Goal: Check status: Check status

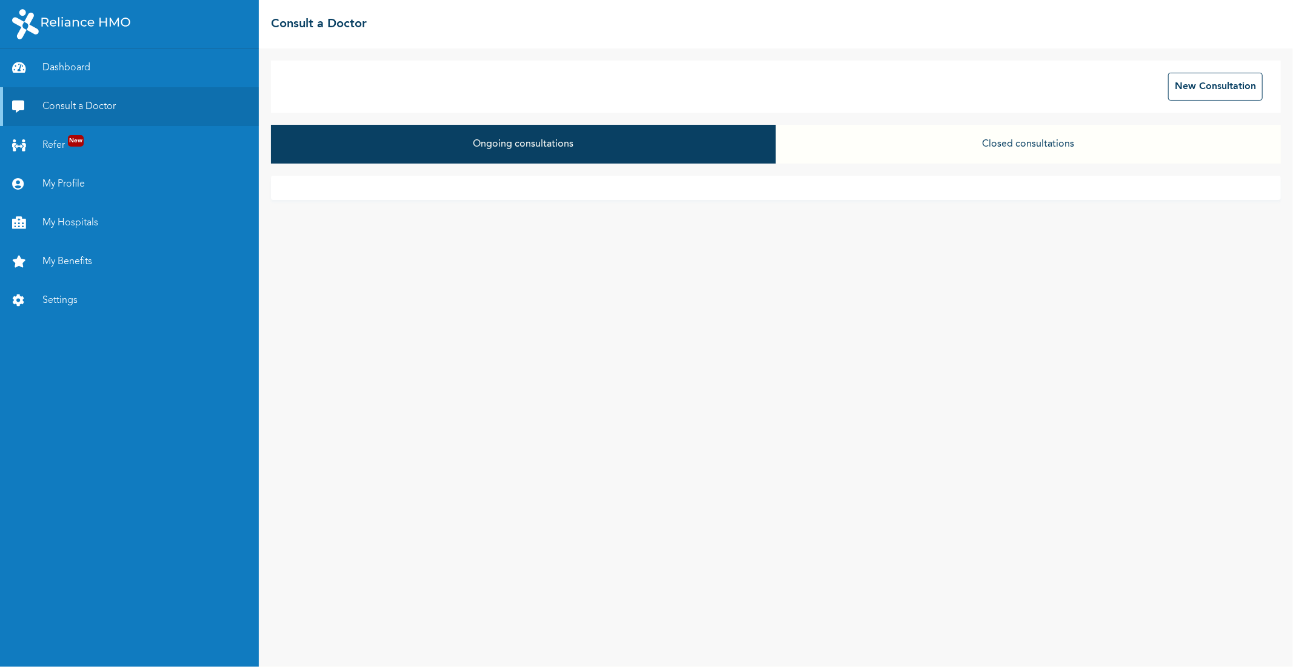
click at [992, 144] on button "Closed consultations" at bounding box center [1028, 144] width 505 height 39
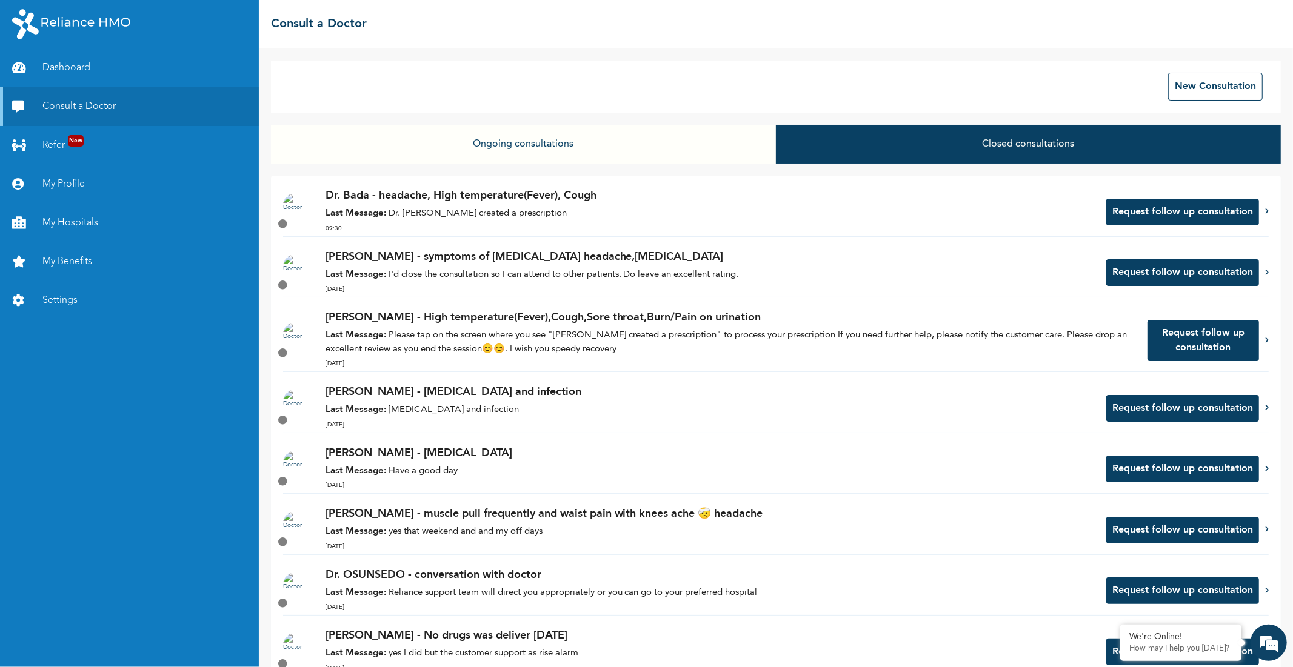
click at [457, 156] on button "Ongoing consultations" at bounding box center [523, 144] width 505 height 39
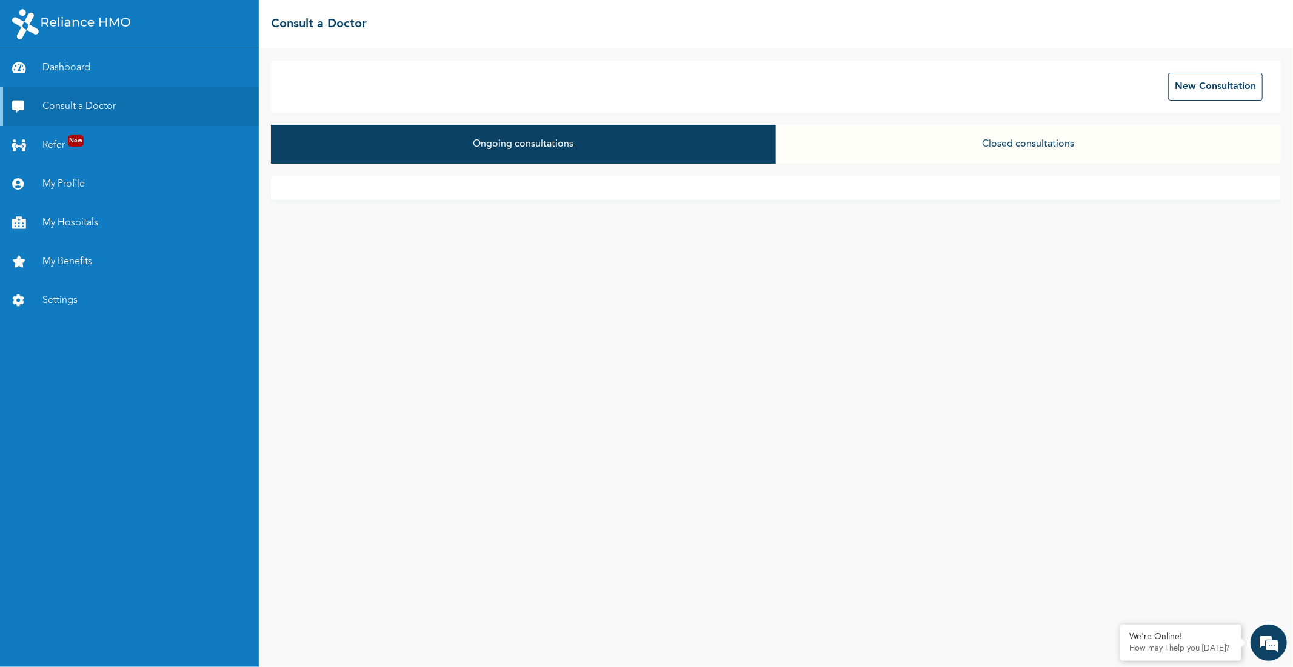
click at [1079, 145] on button "Closed consultations" at bounding box center [1028, 144] width 505 height 39
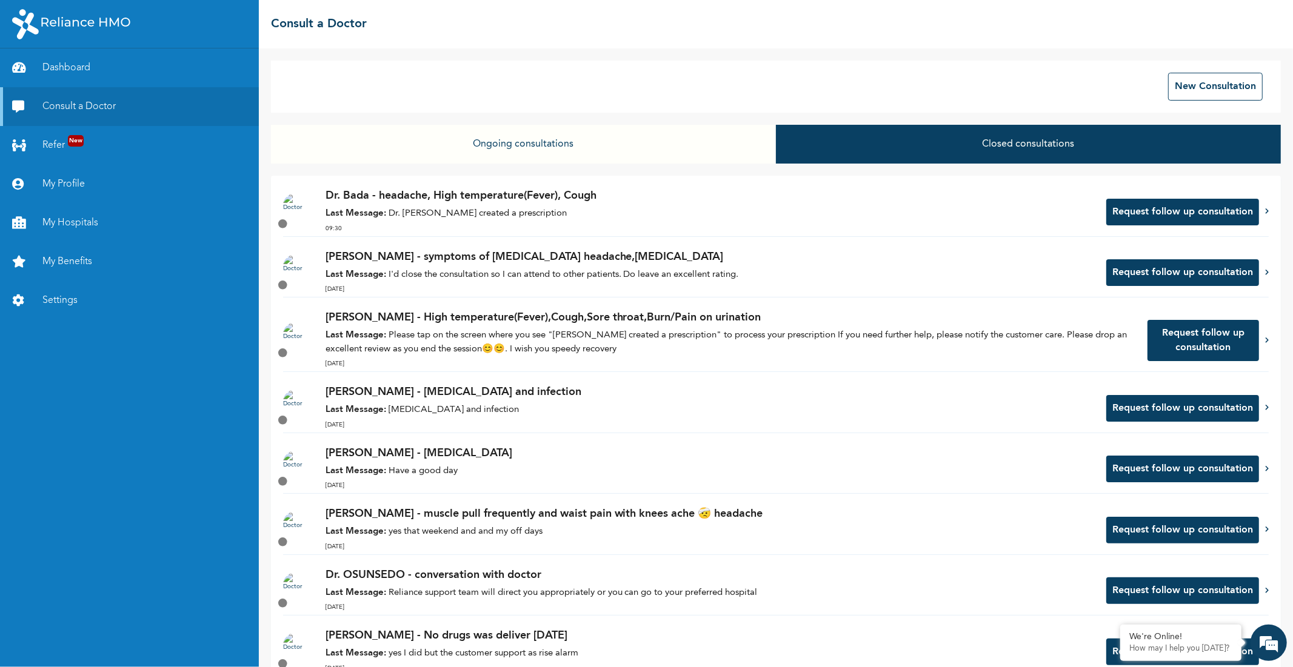
click at [1205, 206] on button "Request follow up consultation" at bounding box center [1182, 212] width 153 height 27
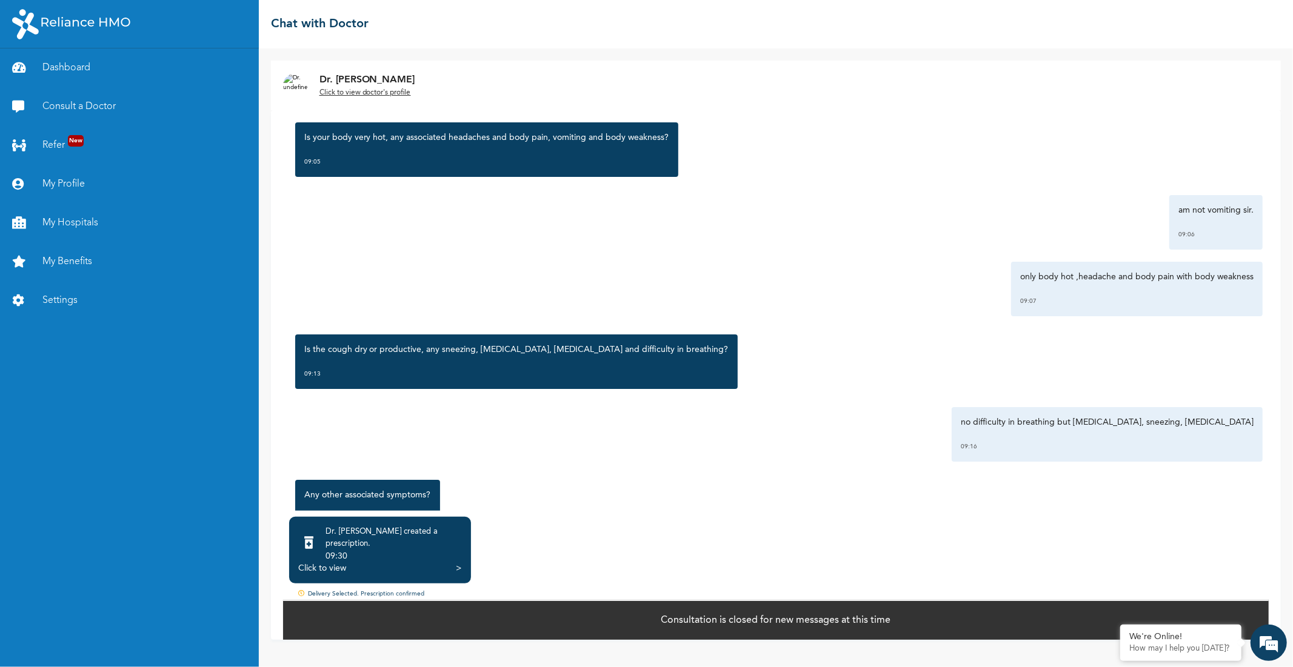
scroll to position [2566, 0]
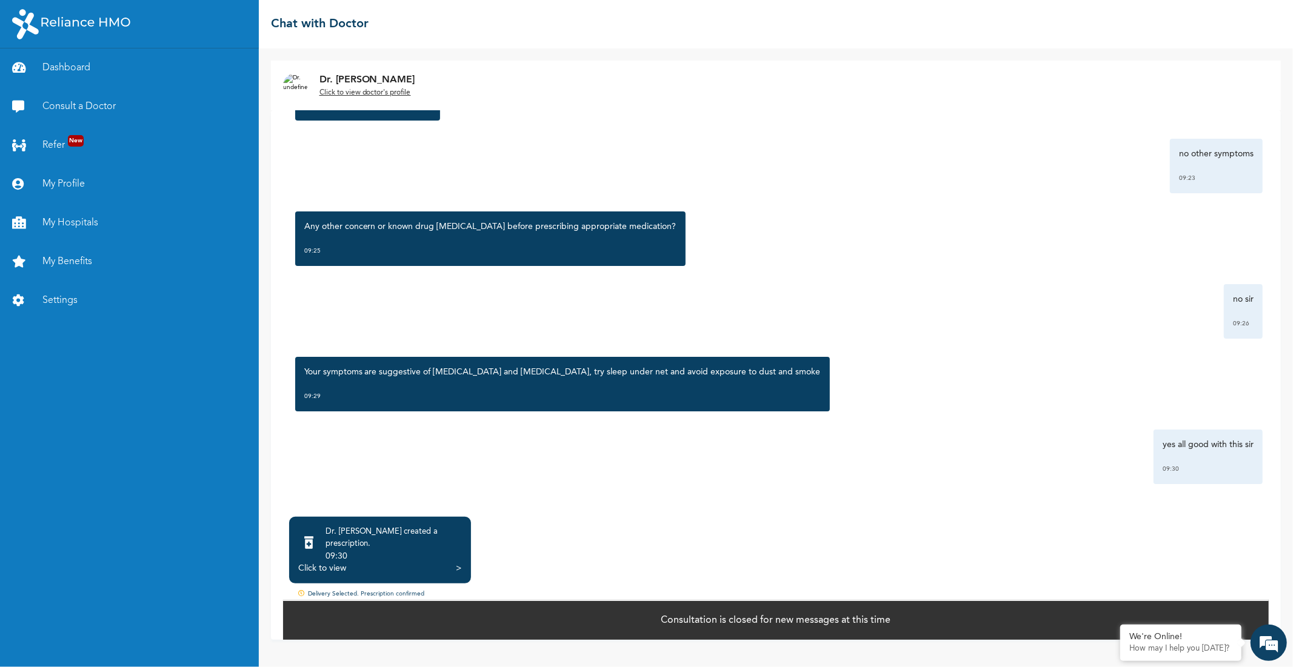
click at [990, 605] on div "Consultation is closed for new messages at this time" at bounding box center [775, 620] width 985 height 40
click at [737, 613] on p "Consultation is closed for new messages at this time" at bounding box center [776, 620] width 230 height 15
